Goal: Entertainment & Leisure: Consume media (video, audio)

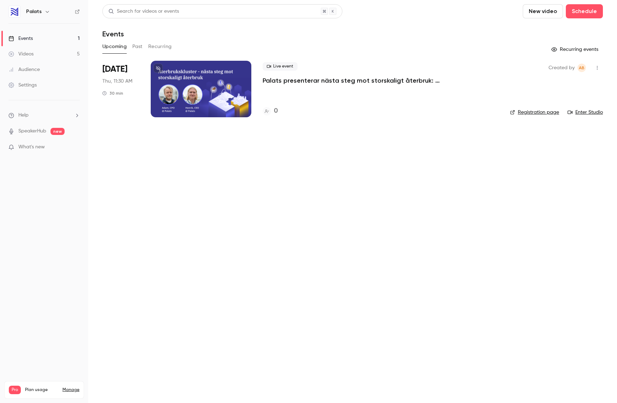
click at [36, 49] on link "Videos 5" at bounding box center [44, 54] width 88 height 16
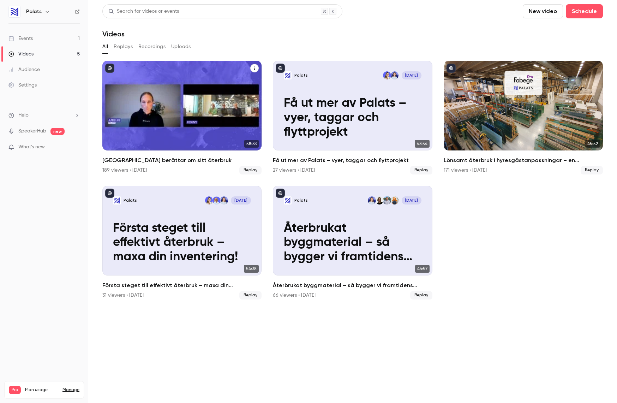
click at [194, 86] on div "Karlstads kommun berättar om sitt återbruk" at bounding box center [181, 106] width 159 height 90
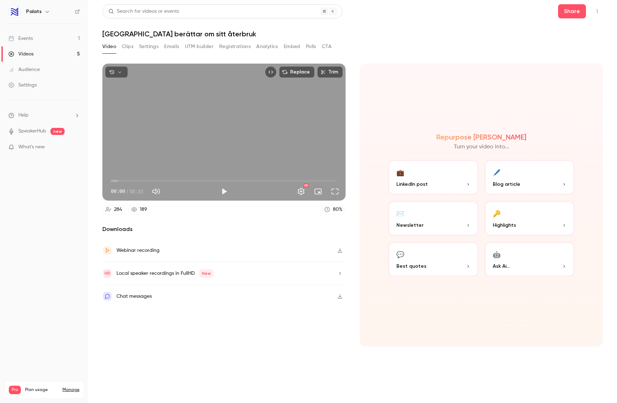
click at [230, 44] on button "Registrations" at bounding box center [234, 46] width 31 height 11
